Goal: Task Accomplishment & Management: Complete application form

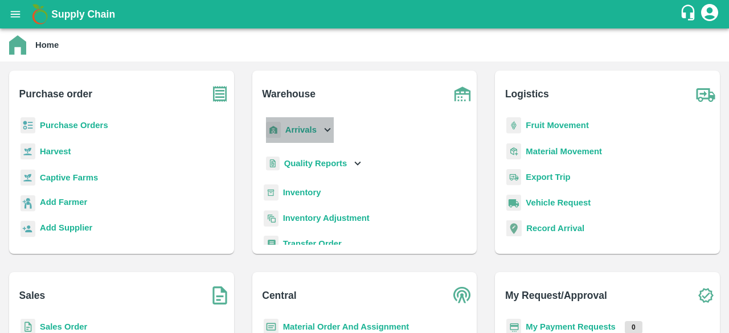
click at [325, 129] on icon at bounding box center [328, 130] width 6 height 4
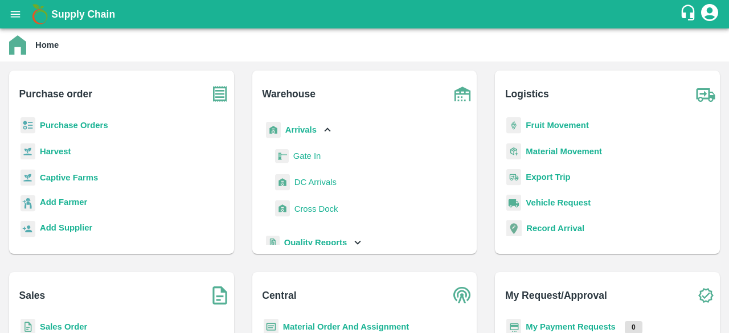
click at [312, 184] on span "DC Arrivals" at bounding box center [315, 182] width 42 height 13
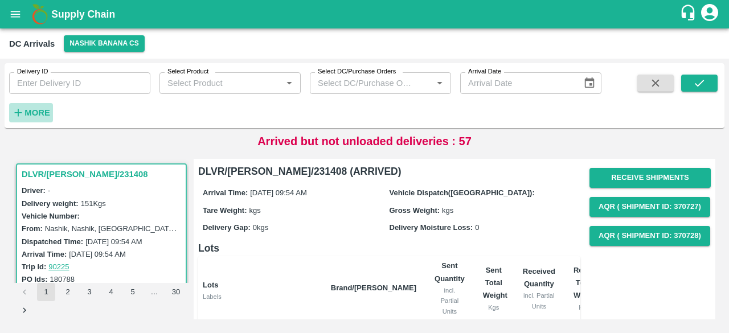
click at [38, 112] on strong "More" at bounding box center [37, 112] width 26 height 9
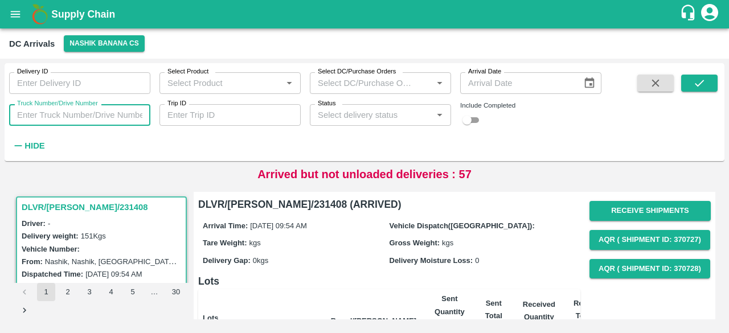
click at [59, 114] on input "Truck Number/Drive Number" at bounding box center [79, 115] width 141 height 22
type input "7313"
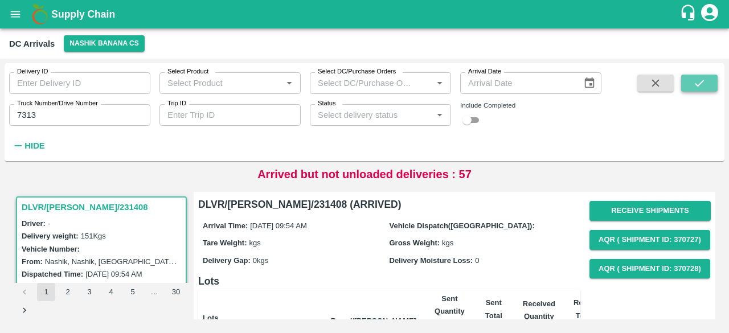
click at [705, 79] on icon "submit" at bounding box center [699, 83] width 13 height 13
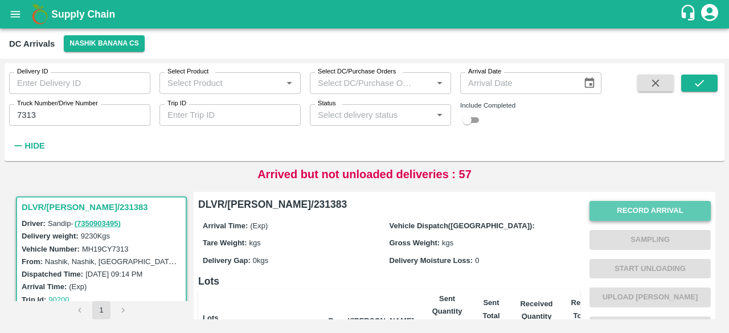
click at [633, 213] on button "Record Arrival" at bounding box center [649, 211] width 121 height 20
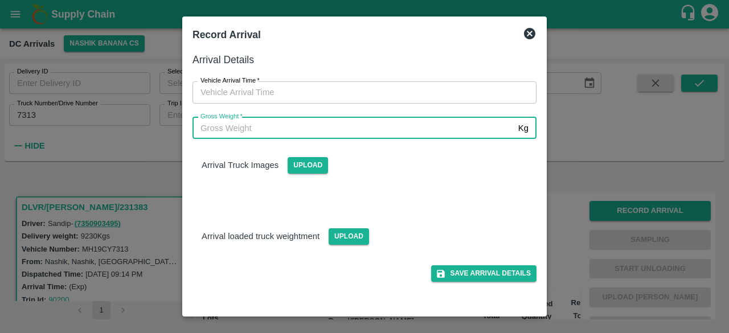
click at [407, 129] on input "Gross Weight   *" at bounding box center [352, 128] width 321 height 22
type input "16075"
type input "DD/MM/YYYY hh:mm aa"
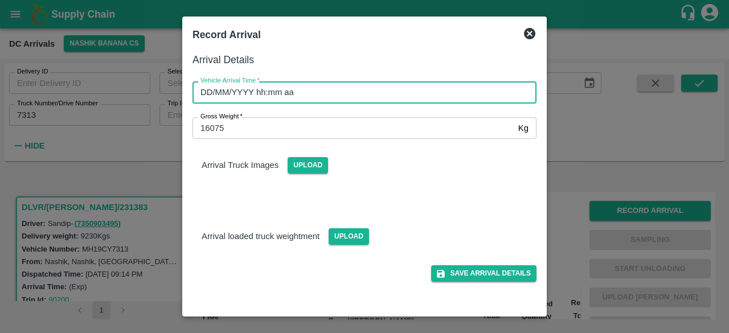
click at [236, 93] on input "DD/MM/YYYY hh:mm aa" at bounding box center [360, 92] width 336 height 22
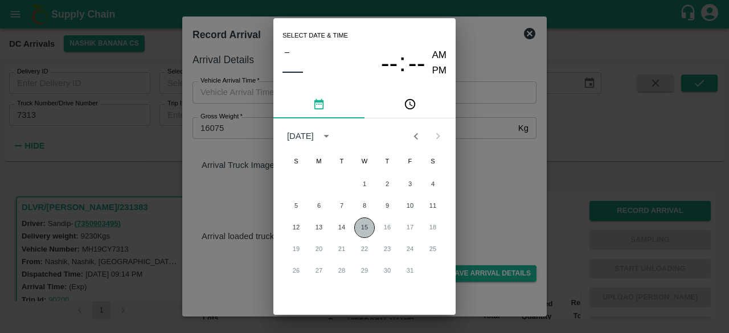
click at [360, 230] on button "15" at bounding box center [364, 228] width 21 height 21
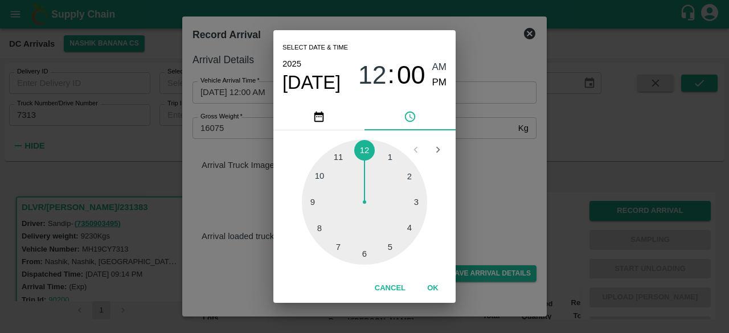
click at [363, 151] on div at bounding box center [364, 202] width 125 height 125
click at [439, 83] on span "PM" at bounding box center [439, 82] width 15 height 15
type input "[DATE] 12:00 PM"
click at [498, 187] on div "Select date & time [DATE] 12 : 00 AM PM 05 10 15 20 25 30 35 40 45 50 55 00 Can…" at bounding box center [364, 166] width 729 height 333
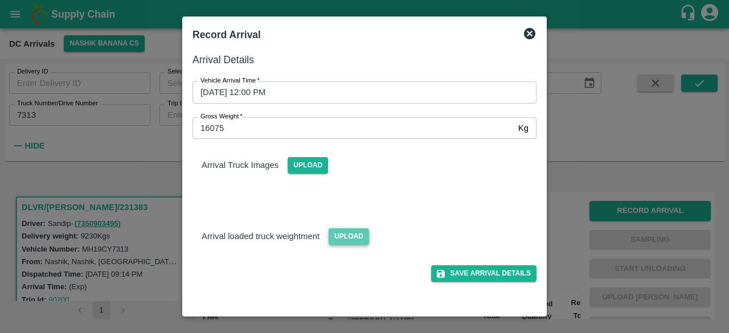
click at [353, 238] on span "Upload" at bounding box center [349, 236] width 40 height 17
click at [0, 0] on input "Upload" at bounding box center [0, 0] width 0 height 0
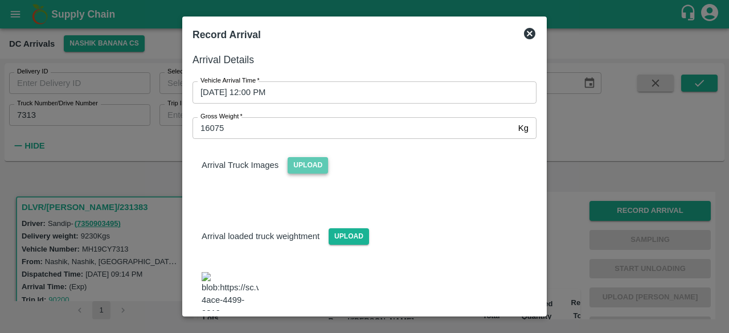
click at [312, 165] on span "Upload" at bounding box center [308, 165] width 40 height 17
click at [0, 0] on input "Upload" at bounding box center [0, 0] width 0 height 0
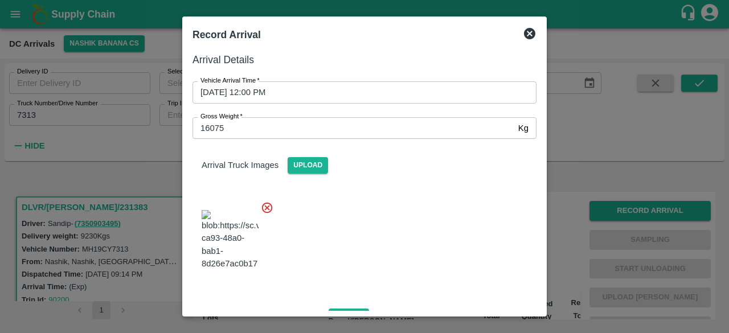
scroll to position [178, 0]
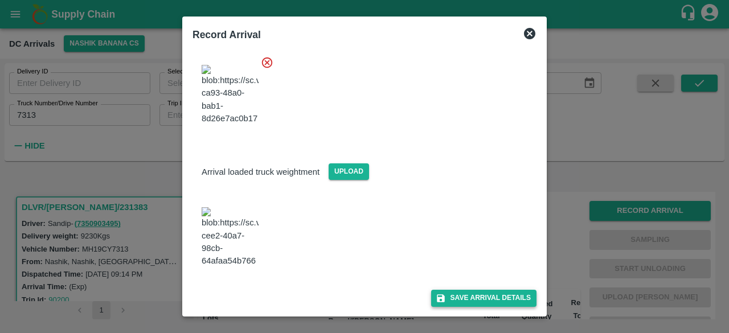
click at [472, 294] on button "Save Arrival Details" at bounding box center [483, 298] width 105 height 17
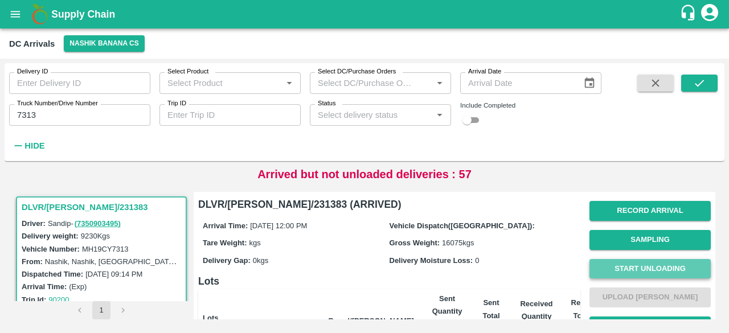
click at [649, 273] on button "Start Unloading" at bounding box center [649, 269] width 121 height 20
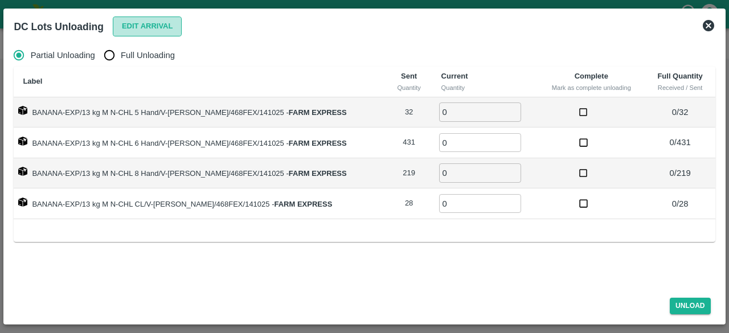
click at [146, 26] on button "Edit Arrival" at bounding box center [147, 27] width 69 height 20
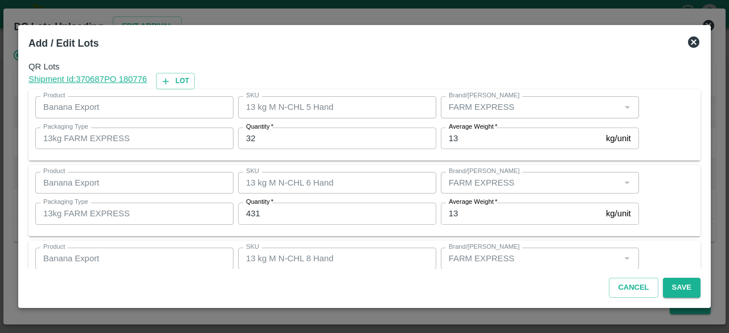
click at [251, 137] on input "32" at bounding box center [337, 139] width 198 height 22
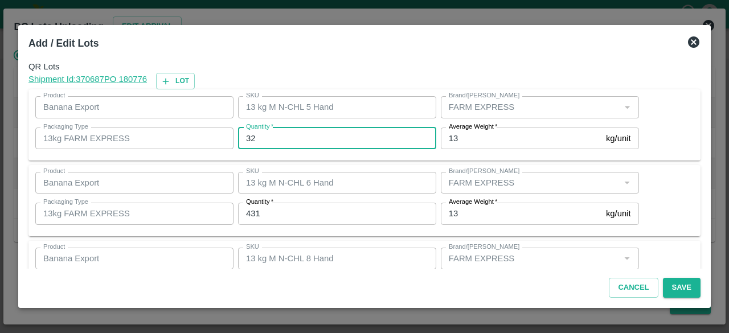
click at [251, 137] on input "32" at bounding box center [337, 139] width 198 height 22
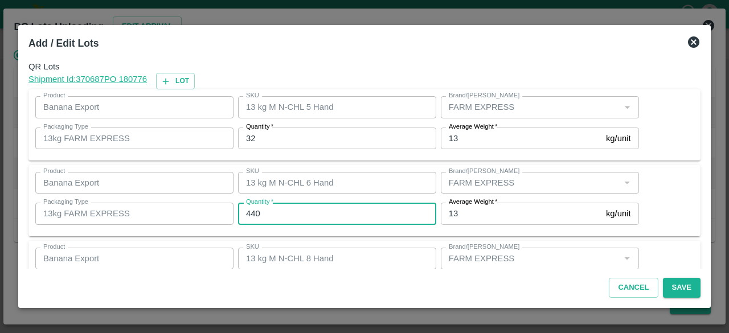
type input "440"
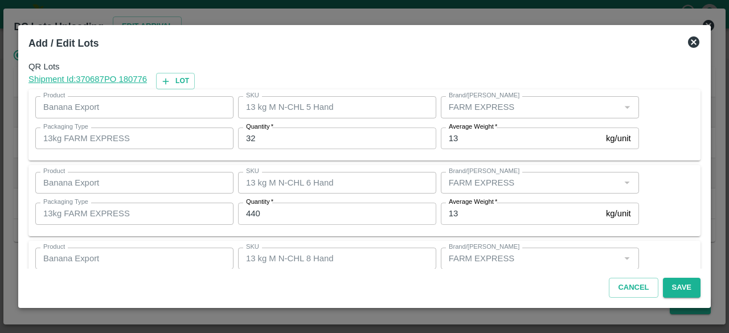
scroll to position [126, 0]
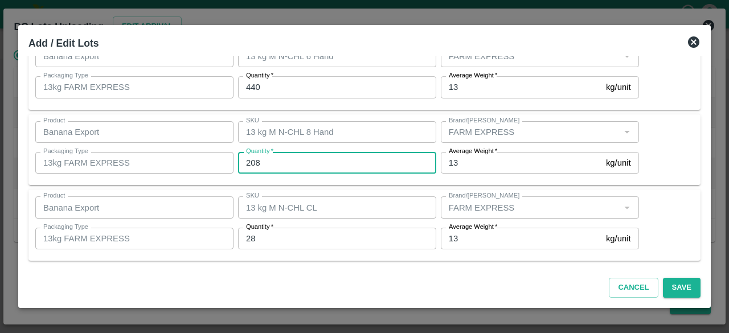
type input "208"
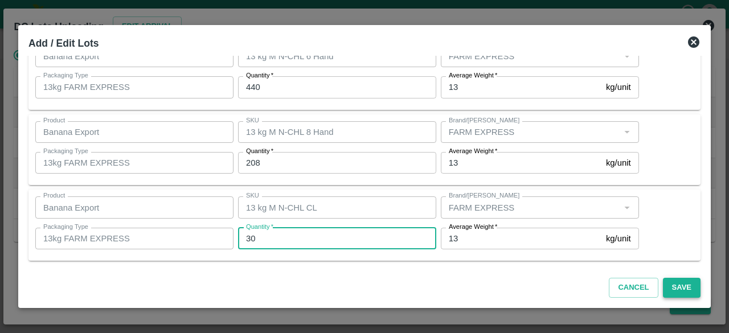
type input "30"
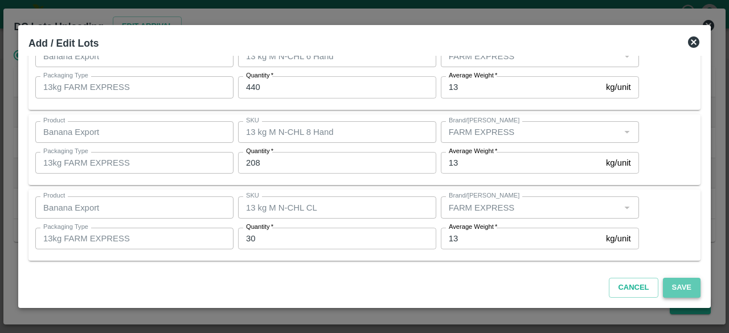
click at [679, 288] on button "Save" at bounding box center [682, 288] width 38 height 20
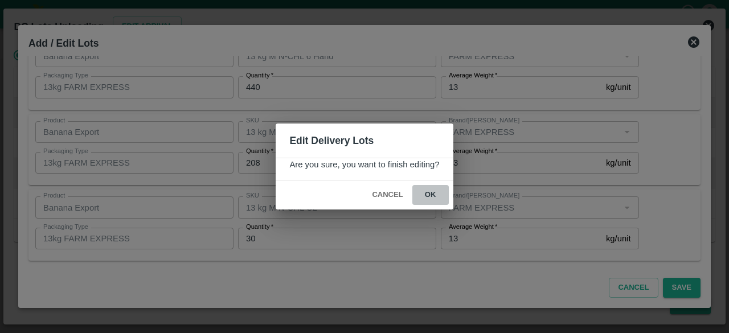
click at [422, 197] on button "ok" at bounding box center [430, 195] width 36 height 20
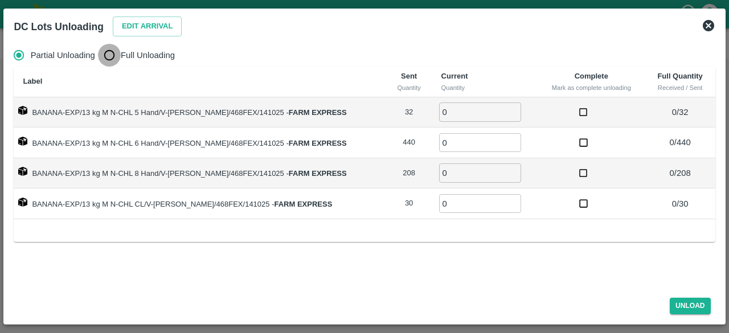
click at [114, 58] on input "Full Unloading" at bounding box center [109, 55] width 23 height 23
radio input "true"
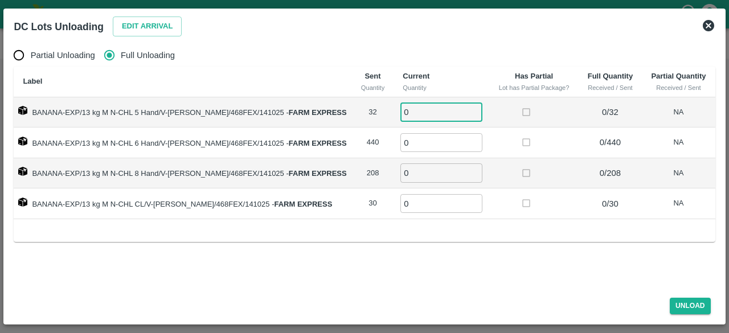
click at [412, 114] on input "0" at bounding box center [441, 112] width 82 height 19
type input "32"
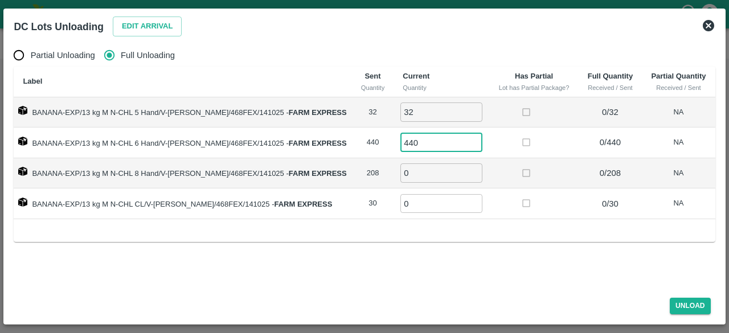
type input "440"
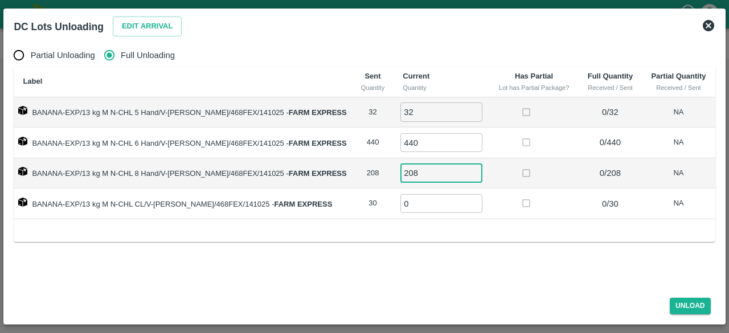
type input "208"
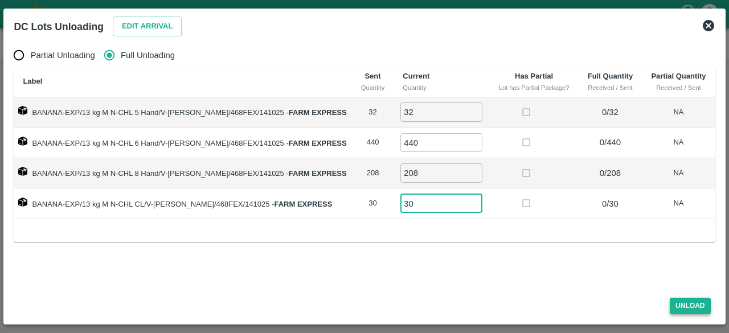
type input "30"
click at [681, 303] on button "Unload" at bounding box center [690, 306] width 41 height 17
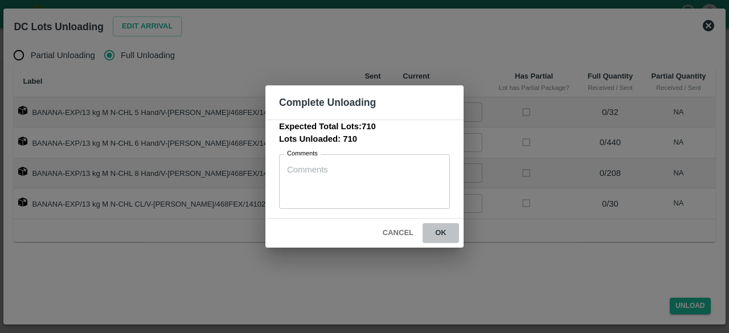
click at [444, 235] on button "ok" at bounding box center [441, 233] width 36 height 20
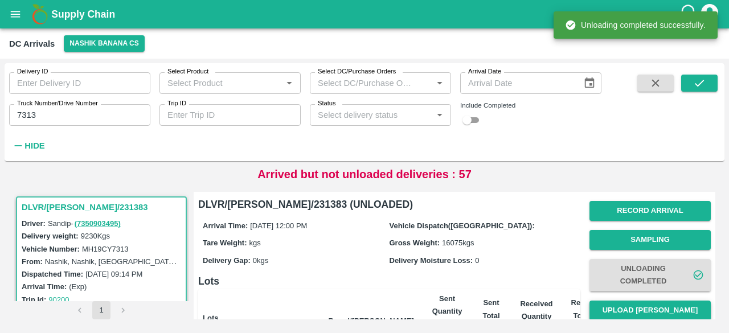
click at [653, 308] on button "Upload [PERSON_NAME]" at bounding box center [649, 311] width 121 height 20
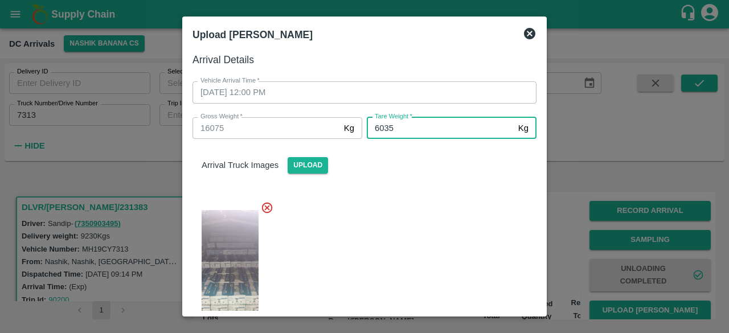
type input "6035"
click at [409, 224] on div at bounding box center [359, 270] width 353 height 156
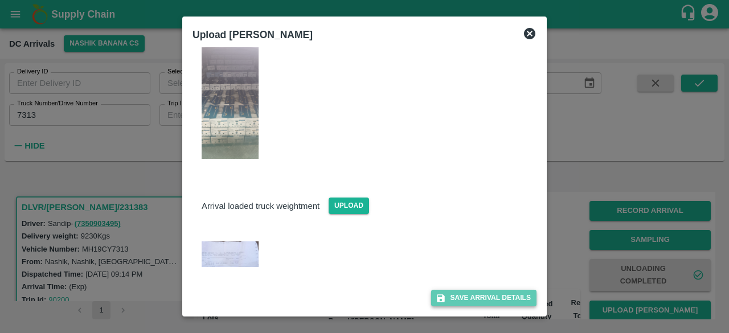
click at [472, 299] on button "Save Arrival Details" at bounding box center [483, 298] width 105 height 17
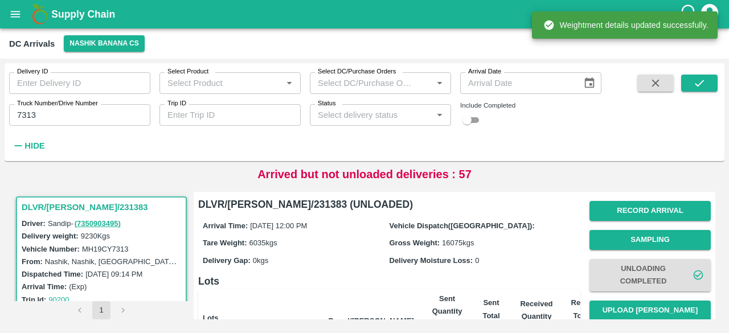
scroll to position [157, 0]
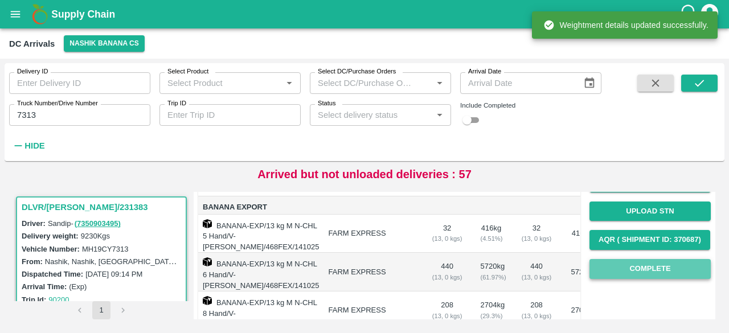
click at [653, 266] on button "Complete" at bounding box center [649, 269] width 121 height 20
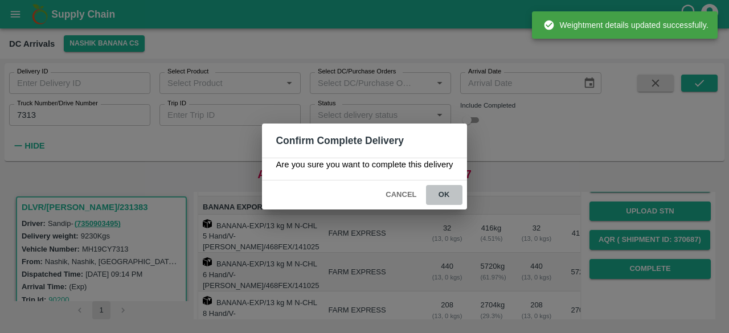
click at [441, 191] on button "ok" at bounding box center [444, 195] width 36 height 20
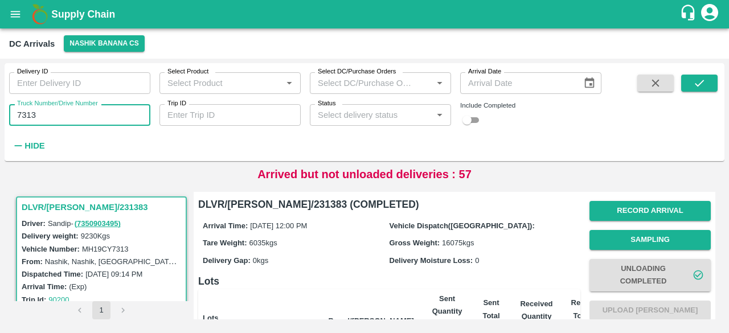
click at [27, 114] on input "7313" at bounding box center [79, 115] width 141 height 22
type input "6963"
click at [697, 82] on icon "submit" at bounding box center [699, 83] width 13 height 13
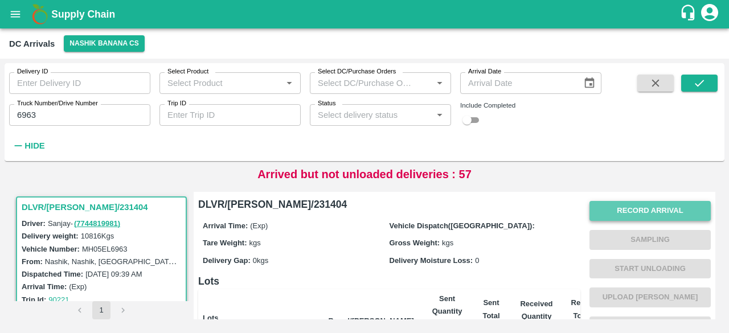
click at [636, 209] on button "Record Arrival" at bounding box center [649, 211] width 121 height 20
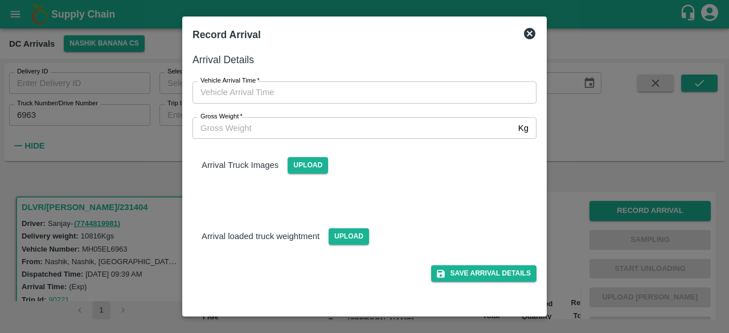
click at [376, 136] on input "Gross Weight   *" at bounding box center [352, 128] width 321 height 22
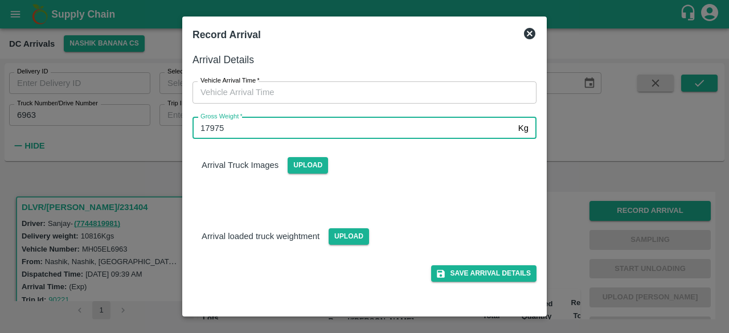
type input "17975"
type input "DD/MM/YYYY hh:mm aa"
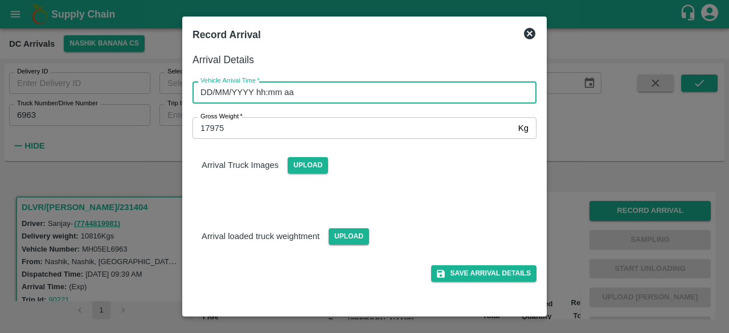
click at [351, 96] on input "DD/MM/YYYY hh:mm aa" at bounding box center [360, 92] width 336 height 22
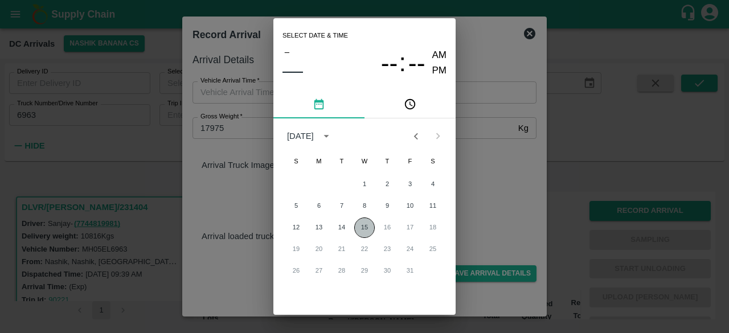
click at [364, 229] on button "15" at bounding box center [364, 228] width 21 height 21
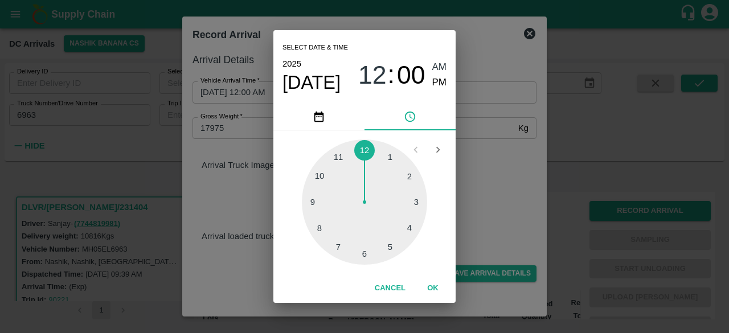
click at [363, 145] on div at bounding box center [364, 202] width 125 height 125
click at [318, 230] on div at bounding box center [364, 202] width 125 height 125
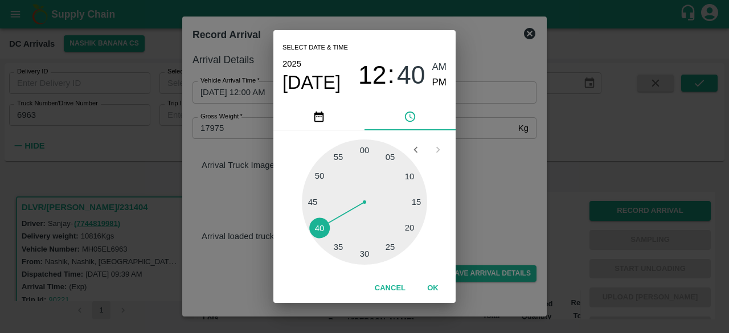
type input "[DATE] 12:40 AM"
click at [500, 175] on div "Select date & time [DATE] 12 : 40 AM PM 05 10 15 20 25 30 35 40 45 50 55 00 Can…" at bounding box center [364, 166] width 729 height 333
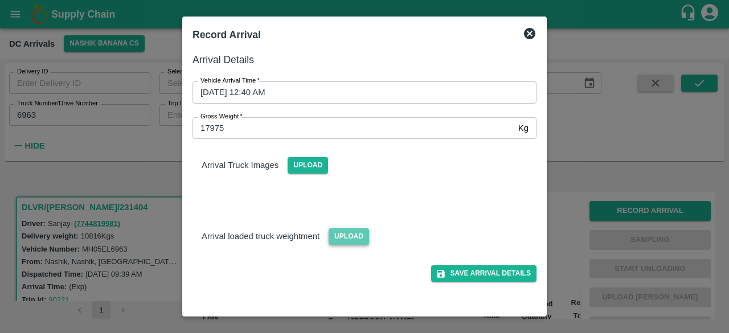
click at [343, 228] on span "Upload" at bounding box center [349, 236] width 40 height 17
click at [0, 0] on input "Upload" at bounding box center [0, 0] width 0 height 0
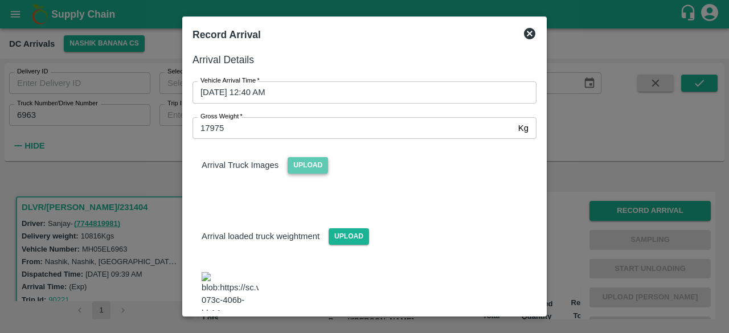
click at [308, 169] on span "Upload" at bounding box center [308, 165] width 40 height 17
click at [0, 0] on input "Upload" at bounding box center [0, 0] width 0 height 0
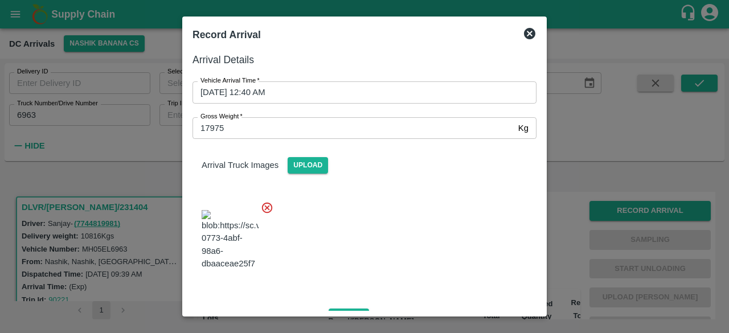
scroll to position [177, 0]
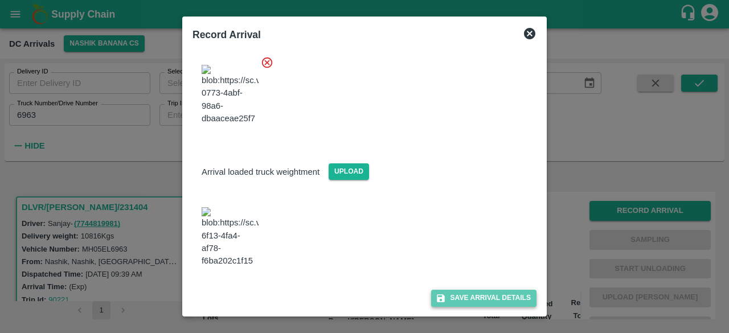
click at [476, 298] on button "Save Arrival Details" at bounding box center [483, 298] width 105 height 17
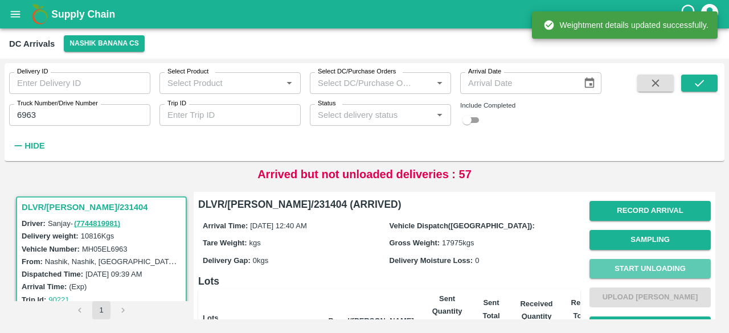
click at [639, 265] on button "Start Unloading" at bounding box center [649, 269] width 121 height 20
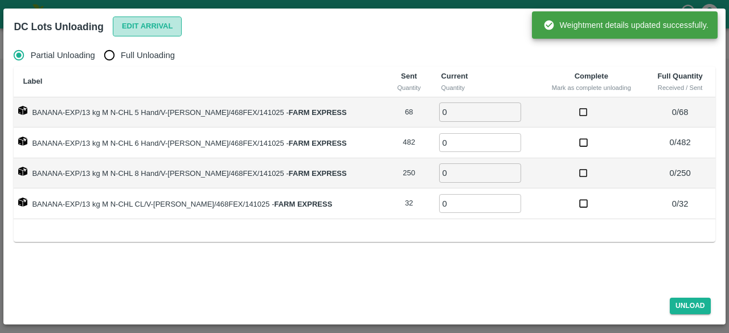
click at [141, 22] on button "Edit Arrival" at bounding box center [147, 27] width 69 height 20
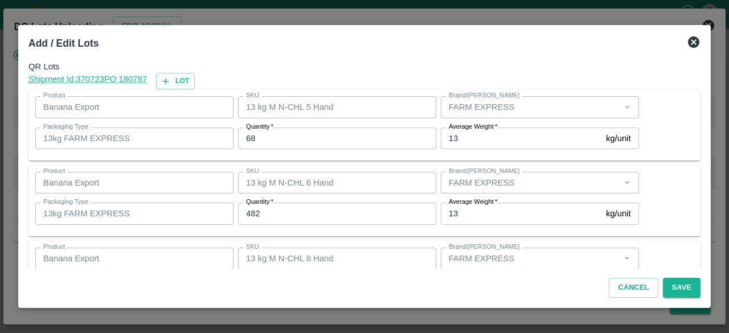
click at [248, 140] on input "68" at bounding box center [337, 139] width 198 height 22
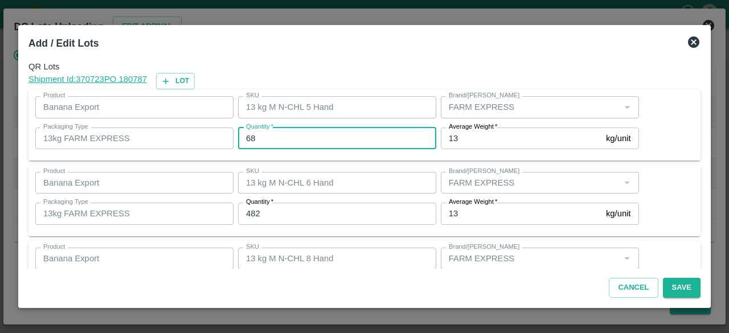
click at [248, 140] on input "68" at bounding box center [337, 139] width 198 height 22
type input "108"
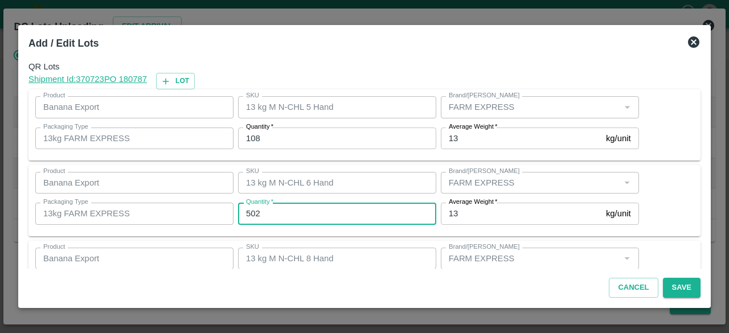
type input "502"
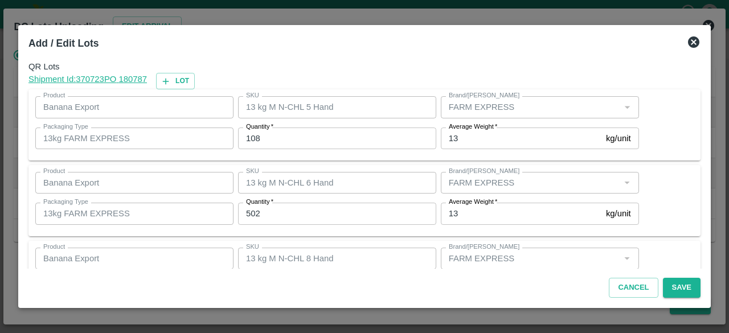
scroll to position [126, 0]
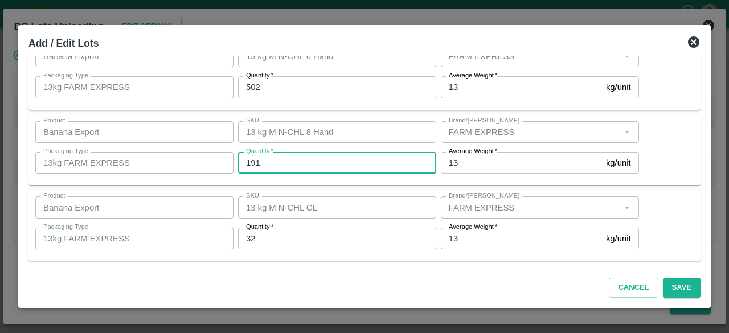
type input "191"
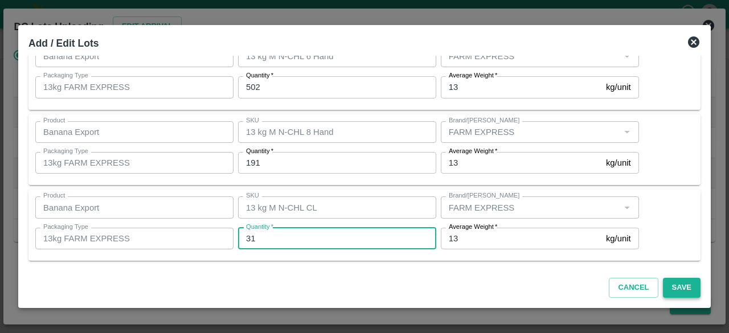
type input "31"
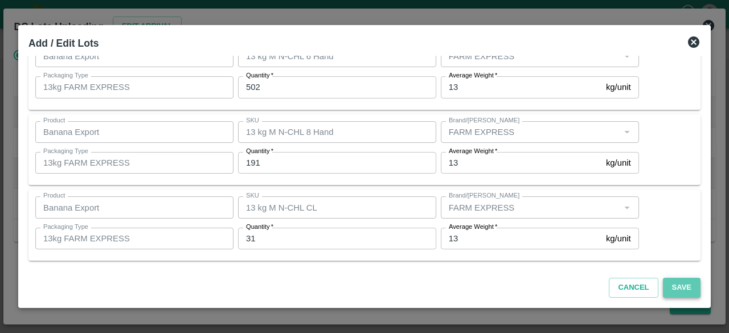
click at [677, 288] on button "Save" at bounding box center [682, 288] width 38 height 20
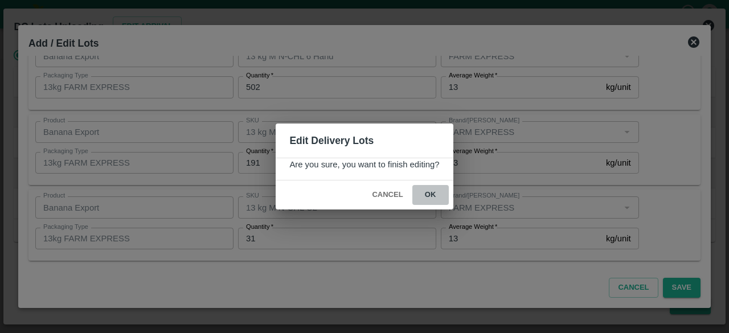
click at [428, 196] on button "ok" at bounding box center [430, 195] width 36 height 20
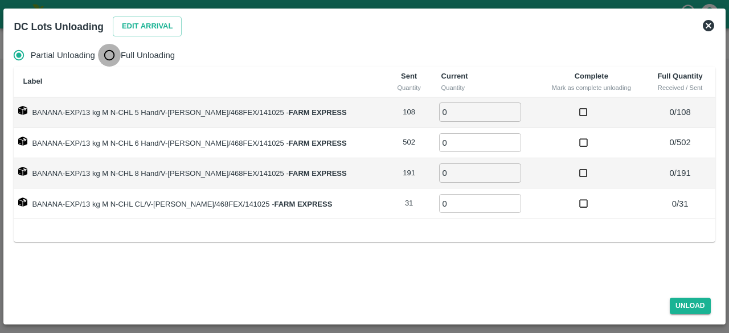
click at [110, 59] on input "Full Unloading" at bounding box center [109, 55] width 23 height 23
radio input "true"
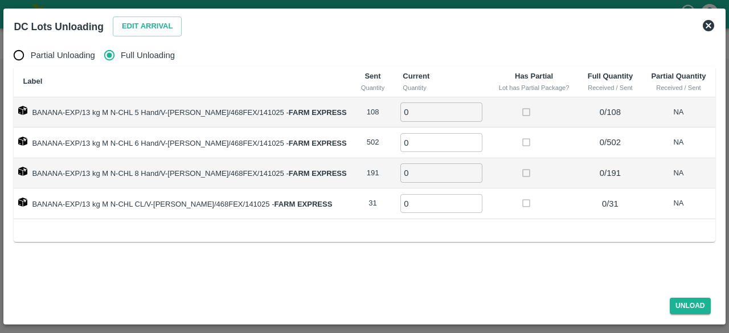
click at [406, 109] on input "0" at bounding box center [441, 112] width 82 height 19
type input "108"
type input "502"
type input "191"
type input "31"
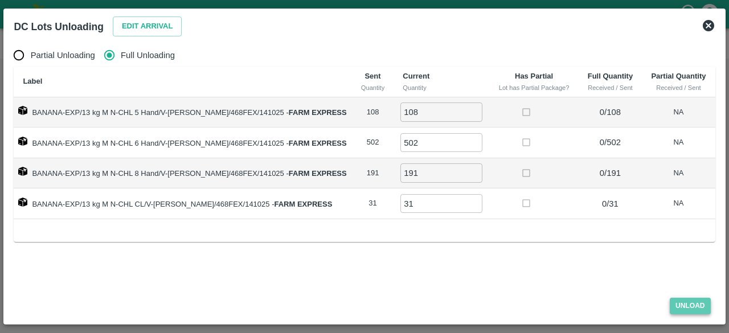
click at [693, 302] on button "Unload" at bounding box center [690, 306] width 41 height 17
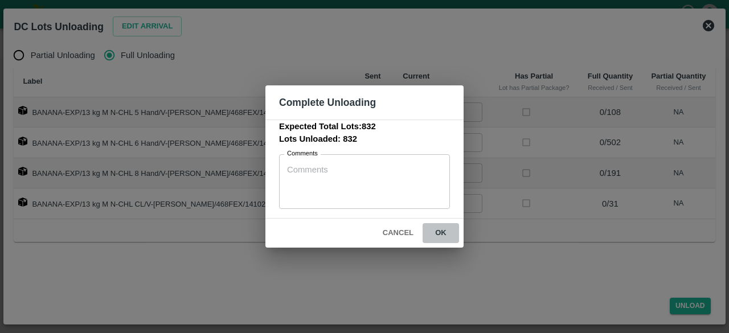
click at [438, 230] on button "ok" at bounding box center [441, 233] width 36 height 20
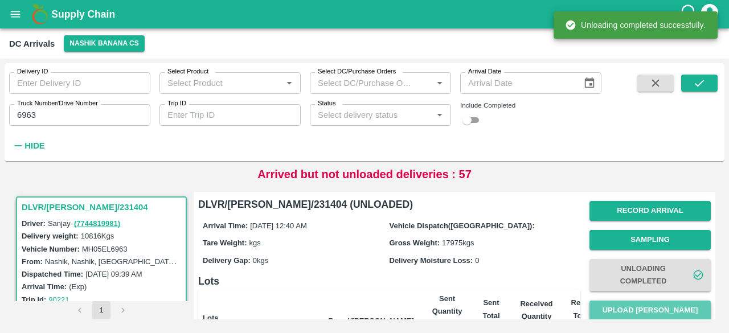
click at [634, 309] on button "Upload [PERSON_NAME]" at bounding box center [649, 311] width 121 height 20
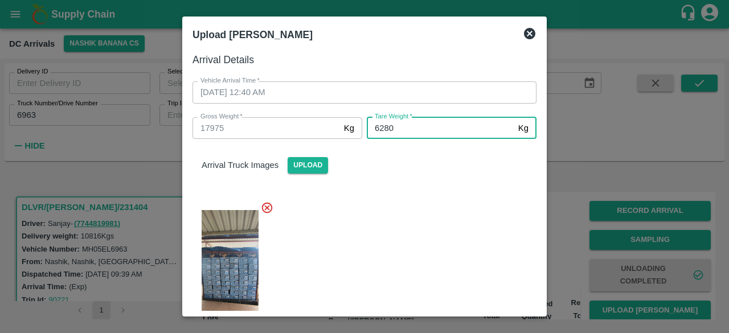
type input "6280"
click at [421, 250] on div at bounding box center [359, 270] width 353 height 156
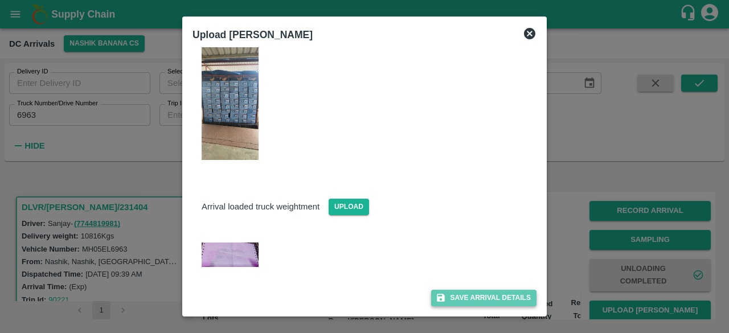
click at [468, 297] on button "Save Arrival Details" at bounding box center [483, 298] width 105 height 17
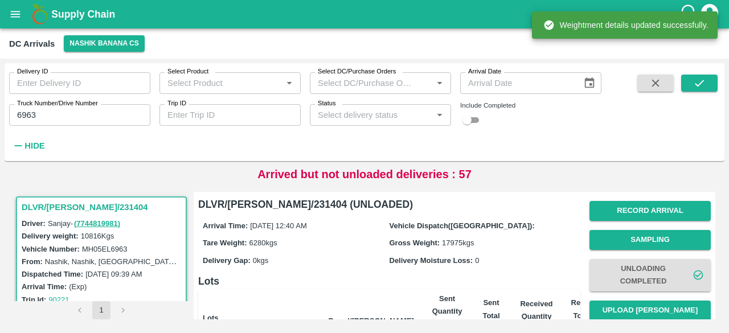
scroll to position [159, 0]
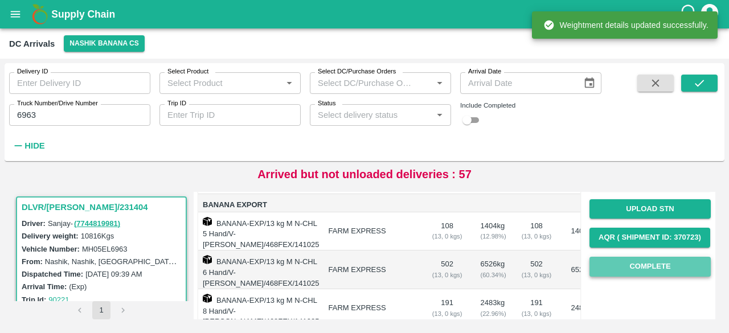
click at [642, 272] on button "Complete" at bounding box center [649, 267] width 121 height 20
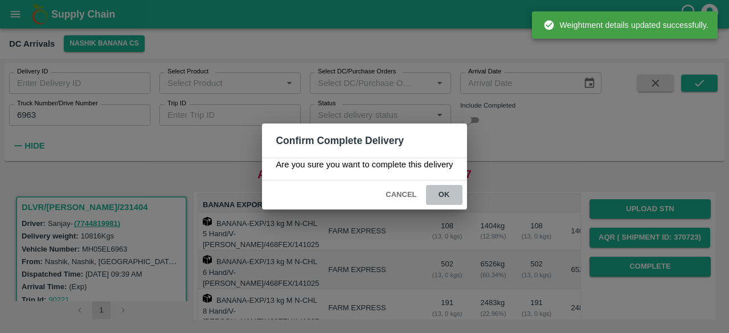
click at [446, 190] on button "ok" at bounding box center [444, 195] width 36 height 20
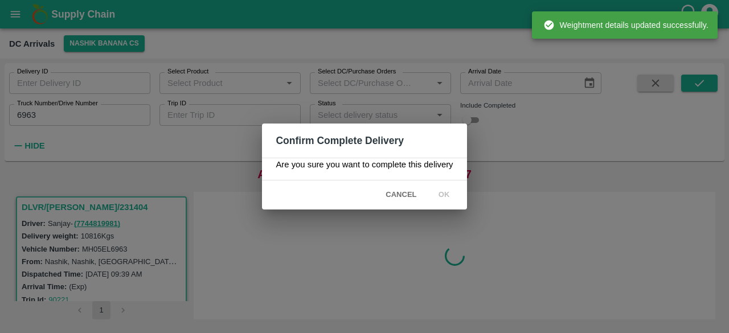
scroll to position [0, 0]
